Goal: Information Seeking & Learning: Learn about a topic

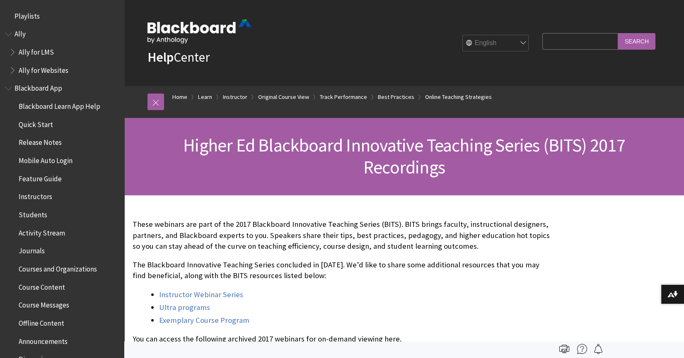
scroll to position [1328, 0]
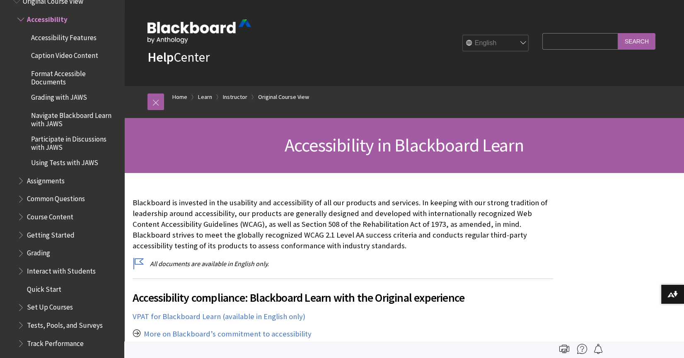
scroll to position [188, 0]
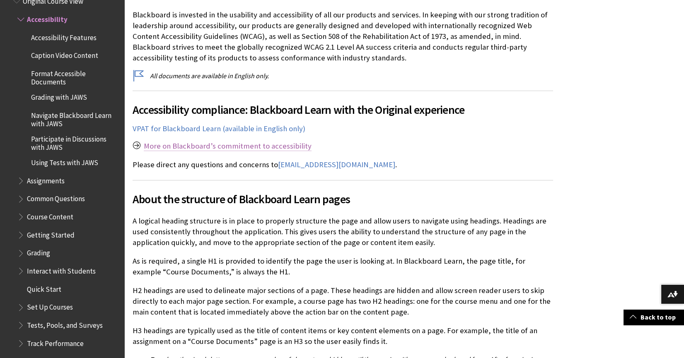
click at [182, 145] on link "More on Blackboard’s commitment to accessibility" at bounding box center [228, 146] width 168 height 10
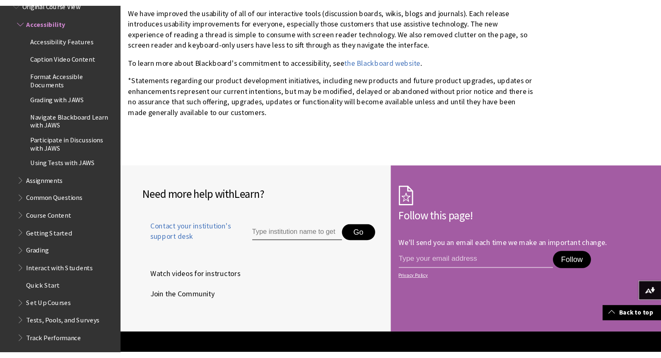
scroll to position [2195, 0]
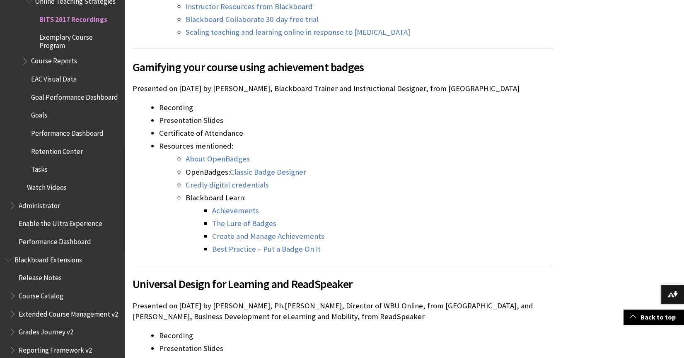
scroll to position [1506, 0]
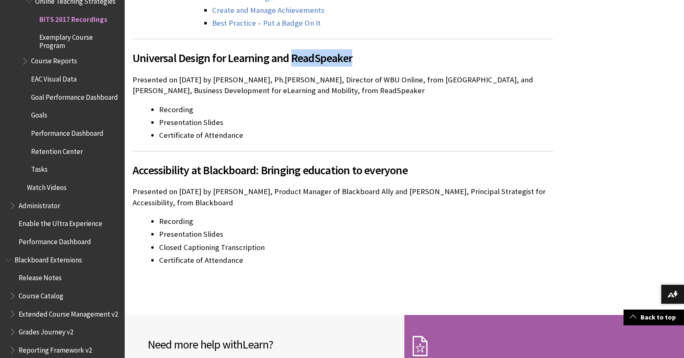
drag, startPoint x: 293, startPoint y: 45, endPoint x: 359, endPoint y: 46, distance: 65.9
click at [359, 49] on span "Universal Design for Learning and ReadSpeaker" at bounding box center [343, 57] width 421 height 17
drag, startPoint x: 359, startPoint y: 46, endPoint x: 341, endPoint y: 45, distance: 17.8
copy span "ReadSpeaker"
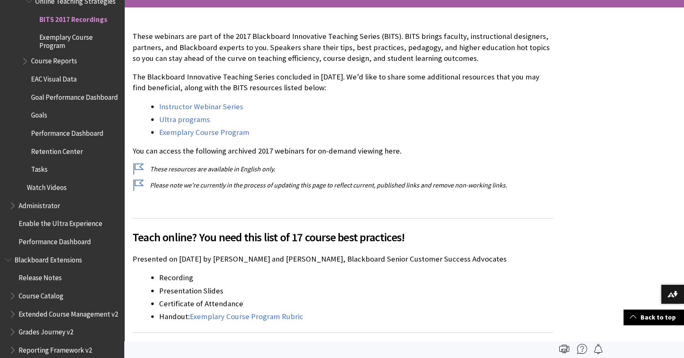
scroll to position [0, 0]
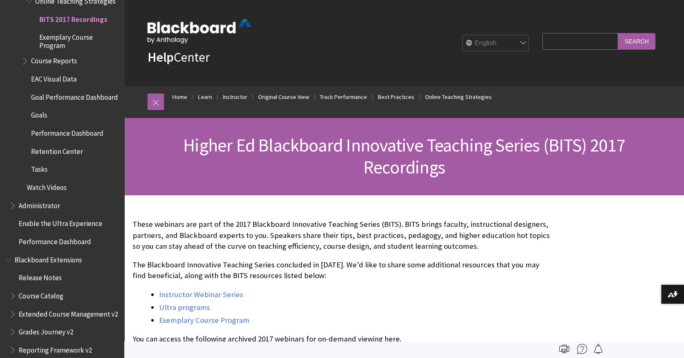
paste input "ReadSpeaker"
type input "ReadSpeaker"
click at [629, 42] on input "Search" at bounding box center [636, 41] width 37 height 16
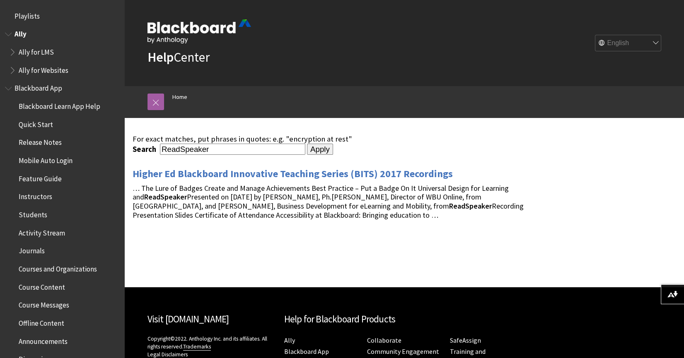
click at [19, 34] on span "Ally" at bounding box center [21, 32] width 12 height 11
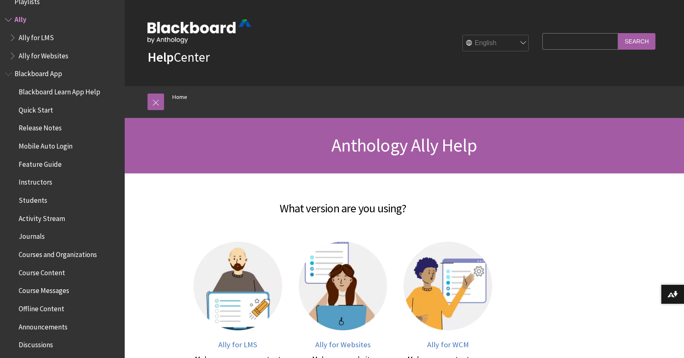
scroll to position [113, 0]
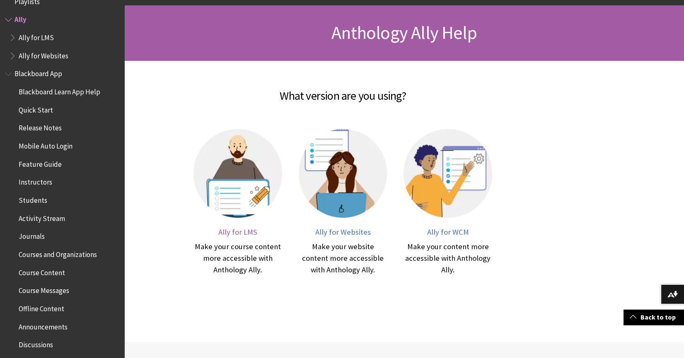
click at [232, 229] on span "Ally for LMS" at bounding box center [237, 232] width 39 height 10
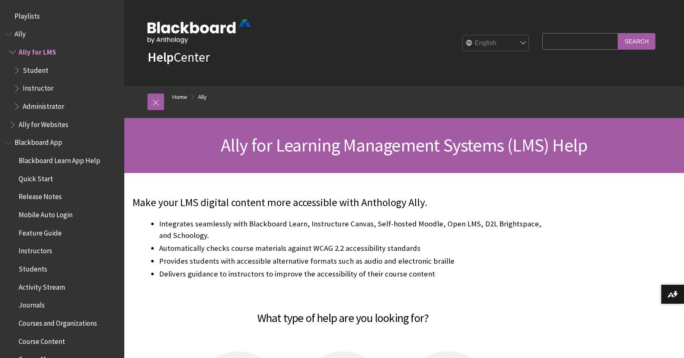
click at [231, 231] on li "Integrates seamlessly with Blackboard Learn, Instructure Canvas, Self-hosted Mo…" at bounding box center [356, 229] width 394 height 23
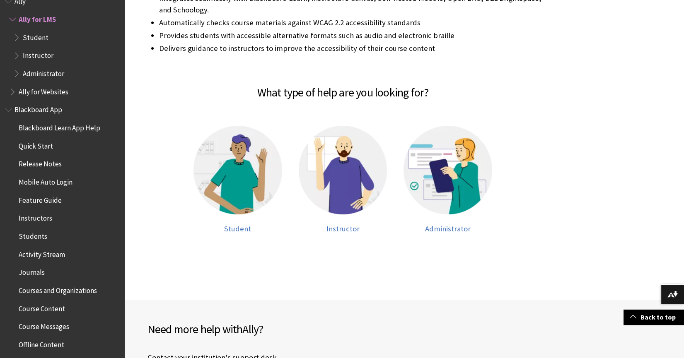
scroll to position [263, 0]
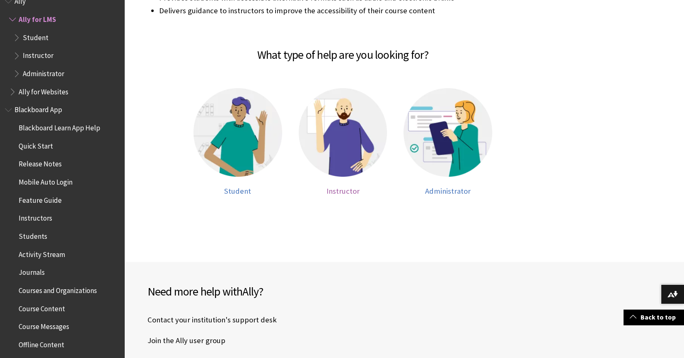
click at [338, 180] on div at bounding box center [343, 137] width 89 height 99
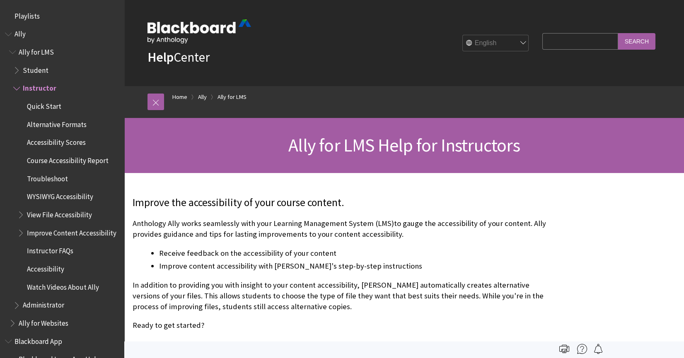
scroll to position [69, 0]
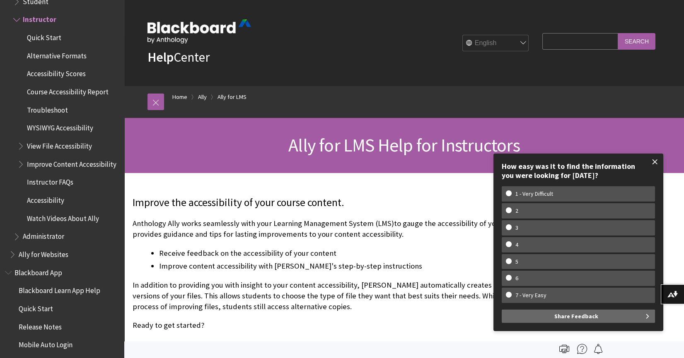
click at [656, 158] on span at bounding box center [654, 161] width 17 height 17
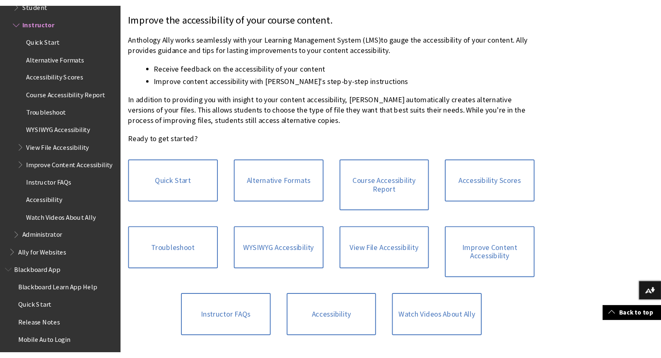
scroll to position [263, 0]
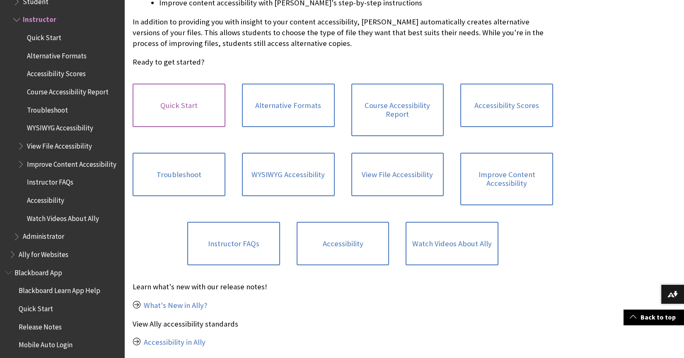
click at [204, 109] on link "Quick Start" at bounding box center [179, 106] width 93 height 44
click at [450, 239] on link "Watch Videos About Ally" at bounding box center [452, 244] width 93 height 44
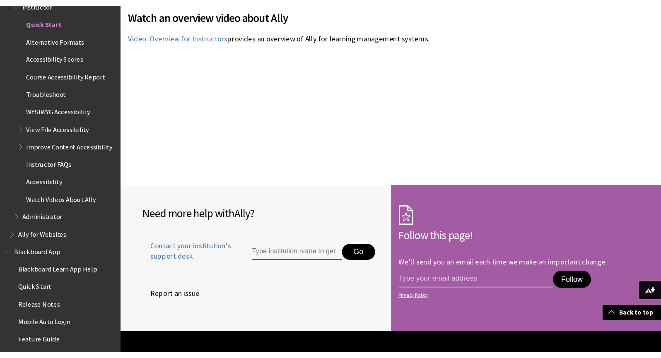
scroll to position [1699, 0]
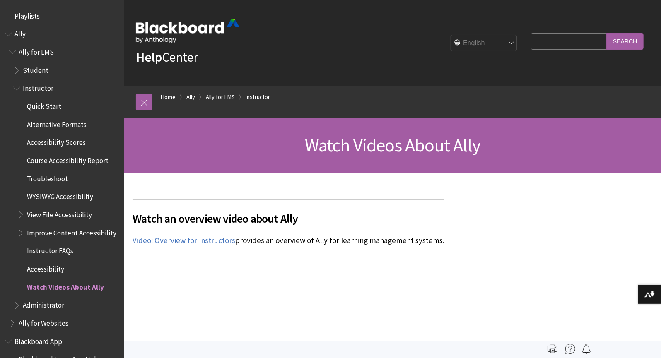
scroll to position [273, 0]
